Goal: Information Seeking & Learning: Learn about a topic

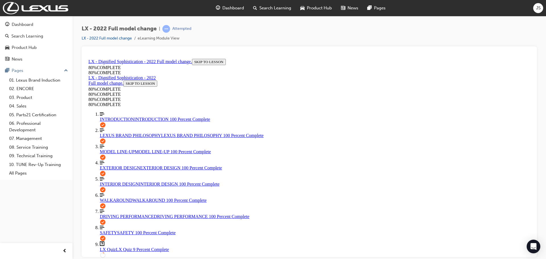
scroll to position [49, 0]
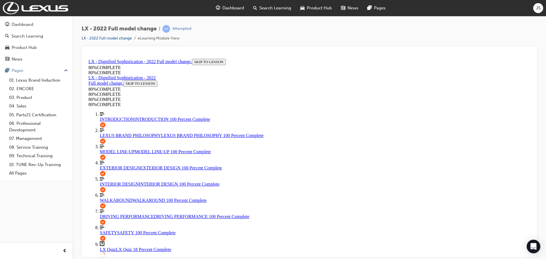
scroll to position [78, 0]
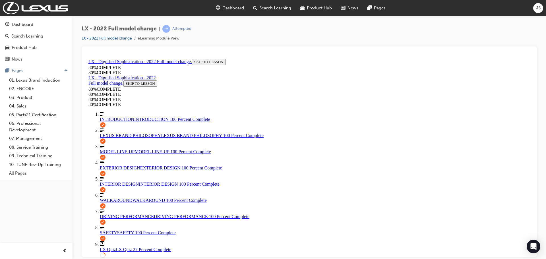
scroll to position [108, 0]
drag, startPoint x: 326, startPoint y: 170, endPoint x: 324, endPoint y: 180, distance: 10.4
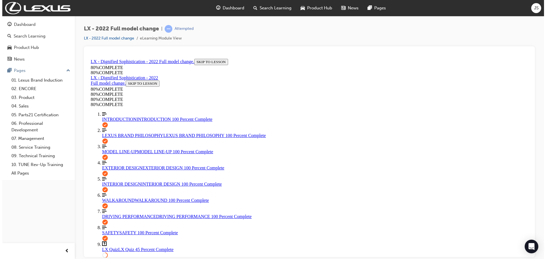
scroll to position [20, 0]
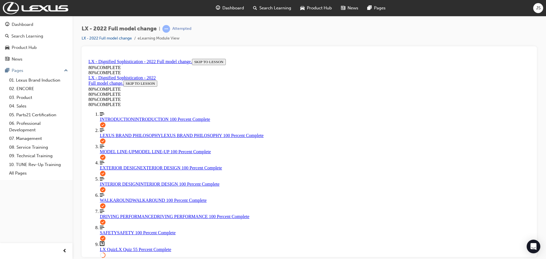
scroll to position [75, 0]
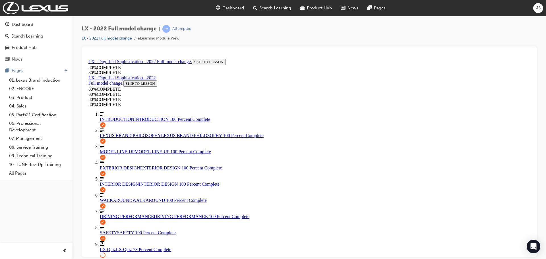
scroll to position [49, 0]
